Goal: Task Accomplishment & Management: Manage account settings

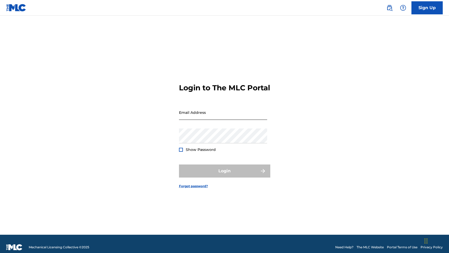
click at [226, 119] on input "Email Address" at bounding box center [223, 112] width 88 height 15
click at [210, 120] on input "Email Address" at bounding box center [223, 112] width 88 height 15
type input "[PERSON_NAME][EMAIL_ADDRESS][PERSON_NAME][DOMAIN_NAME]"
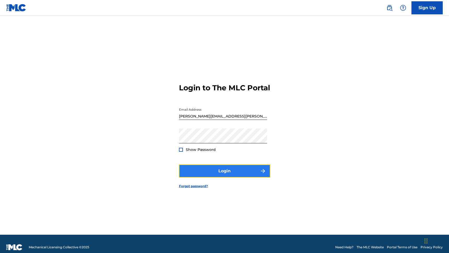
click at [231, 175] on button "Login" at bounding box center [224, 170] width 91 height 13
